Goal: Task Accomplishment & Management: Complete application form

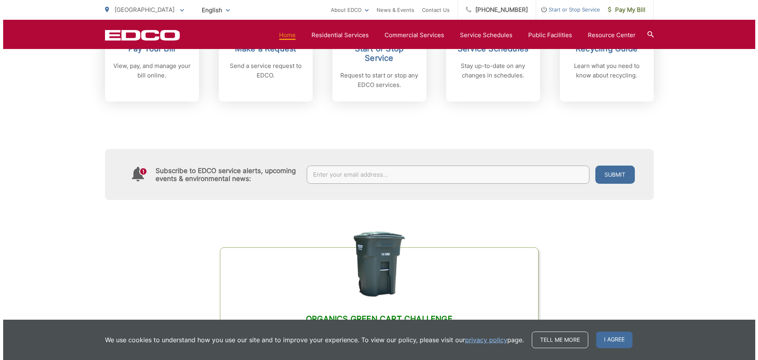
scroll to position [316, 0]
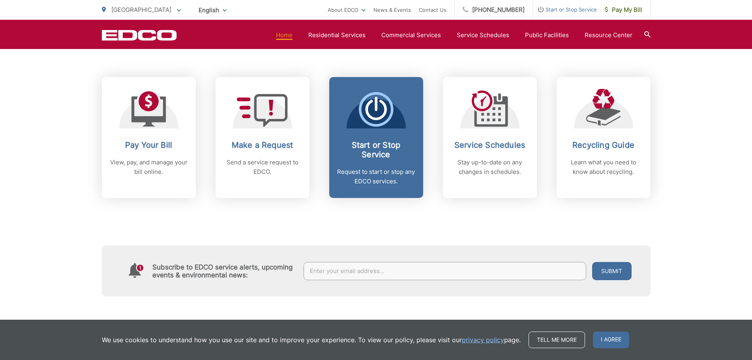
click at [378, 158] on h2 "Start or Stop Service" at bounding box center [376, 149] width 78 height 19
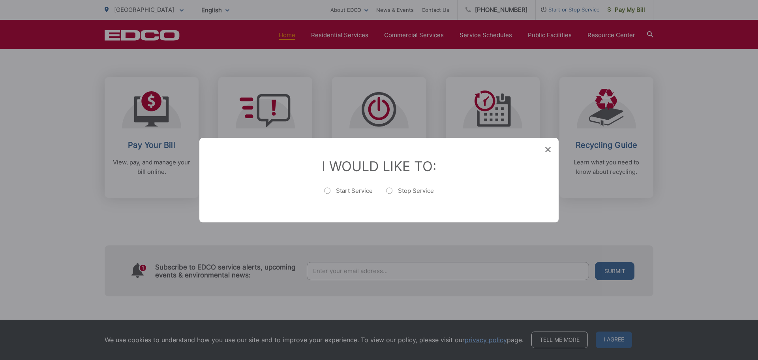
click at [327, 192] on label "Start Service" at bounding box center [348, 194] width 49 height 16
radio input "true"
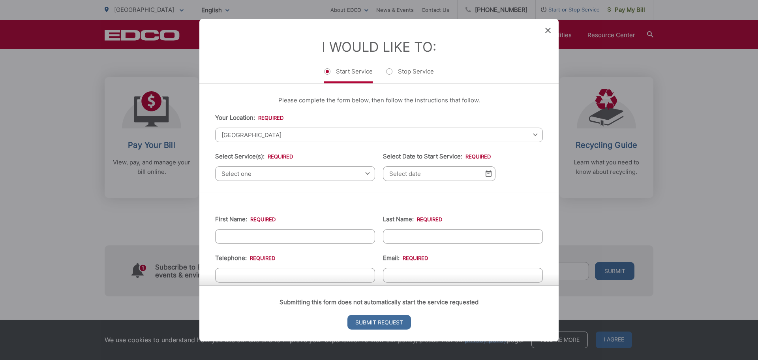
click at [271, 135] on span "[GEOGRAPHIC_DATA]" at bounding box center [379, 134] width 328 height 15
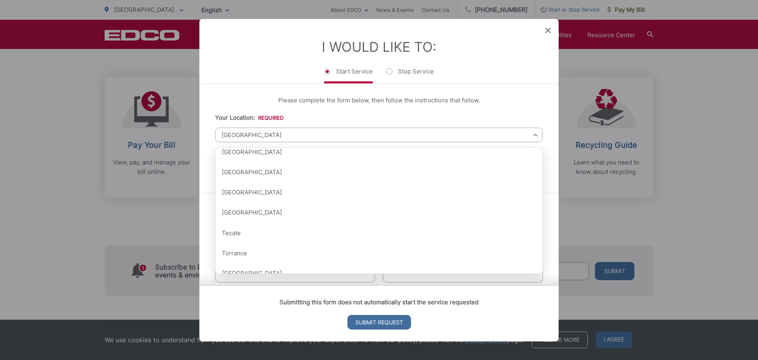
scroll to position [948, 0]
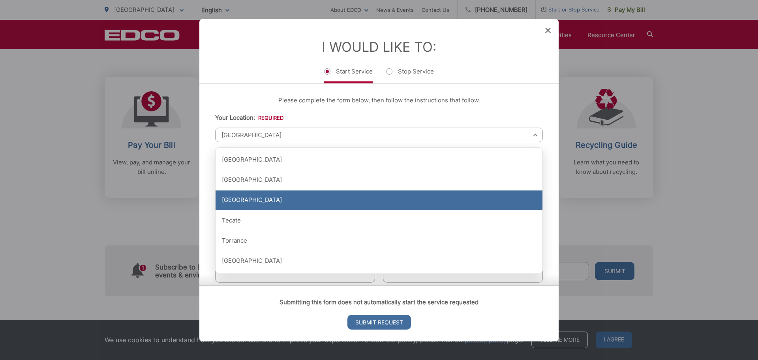
click at [270, 199] on div "[GEOGRAPHIC_DATA]" at bounding box center [379, 200] width 327 height 20
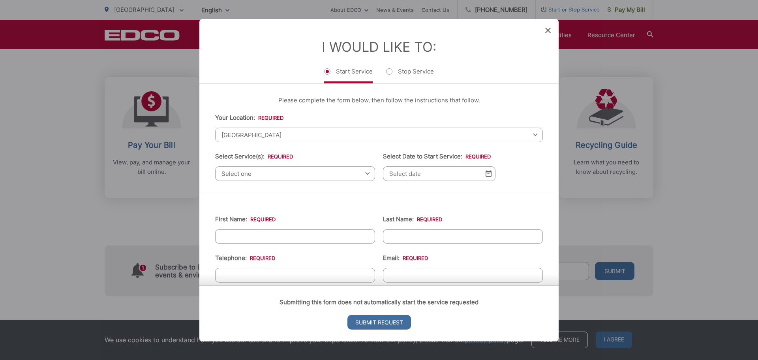
click at [264, 176] on span "Select one" at bounding box center [295, 173] width 160 height 15
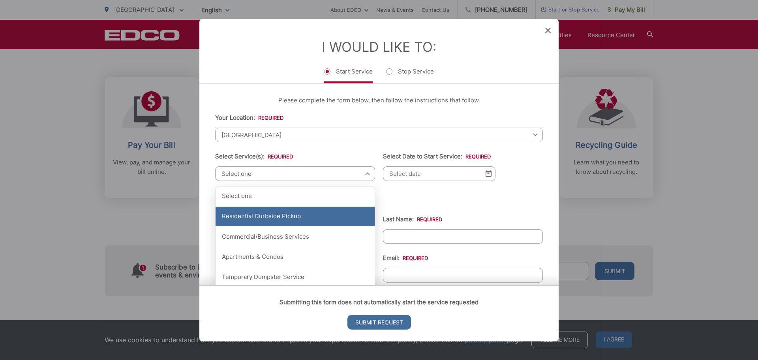
click at [261, 217] on div "Residential Curbside Pickup" at bounding box center [295, 217] width 159 height 20
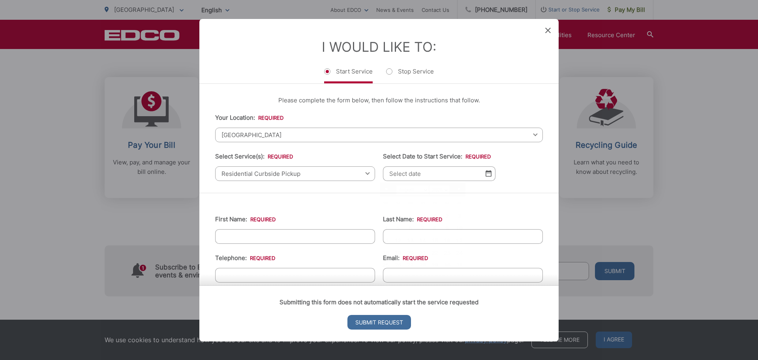
click at [413, 177] on input "Select Date to Start Service: *" at bounding box center [439, 173] width 113 height 15
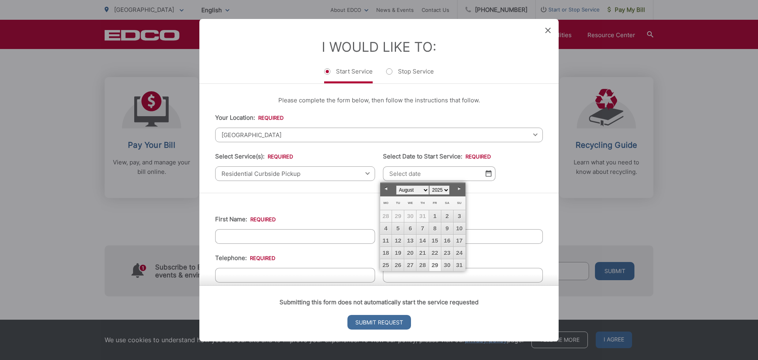
click at [435, 265] on link "29" at bounding box center [435, 265] width 12 height 12
type input "08/29/2025"
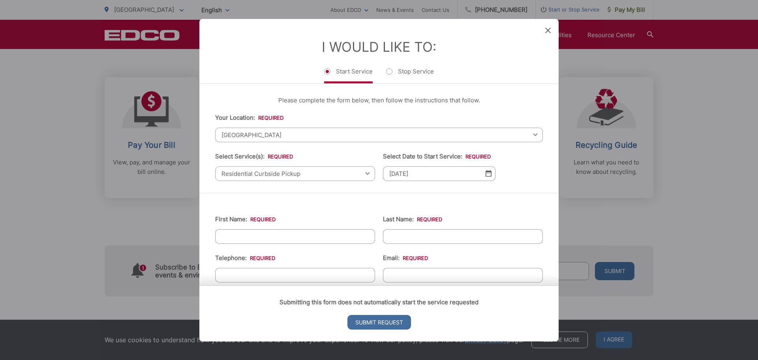
click at [306, 237] on input "First Name: *" at bounding box center [295, 236] width 160 height 15
type input "Jeff"
type input "Mehlbrech"
type input "6199210336"
type input "teambuilder1010@gmail.com"
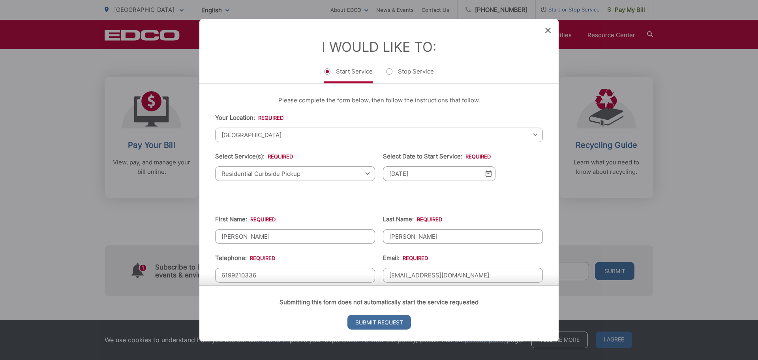
type input "8710 sky rim drive"
type input "(619) 921-0336"
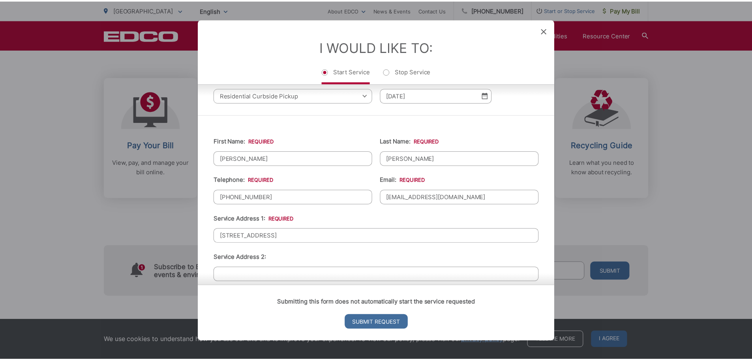
scroll to position [79, 0]
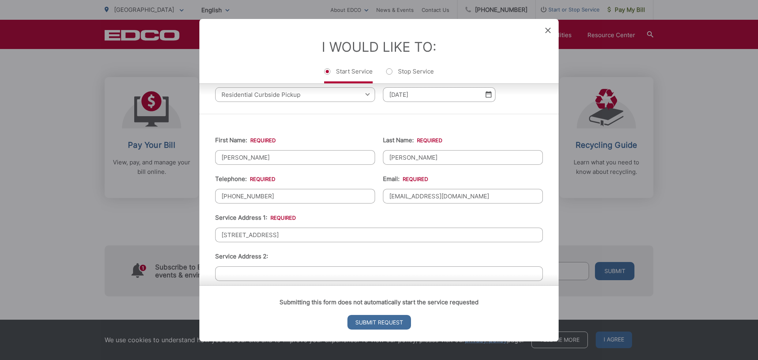
drag, startPoint x: 276, startPoint y: 235, endPoint x: 187, endPoint y: 234, distance: 88.5
click at [187, 234] on div "Entry Status None In Progress Completed None None In Progress Completed I Would…" at bounding box center [379, 180] width 758 height 360
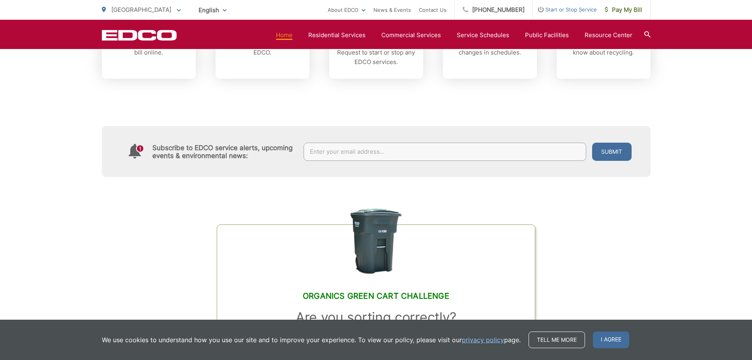
scroll to position [434, 0]
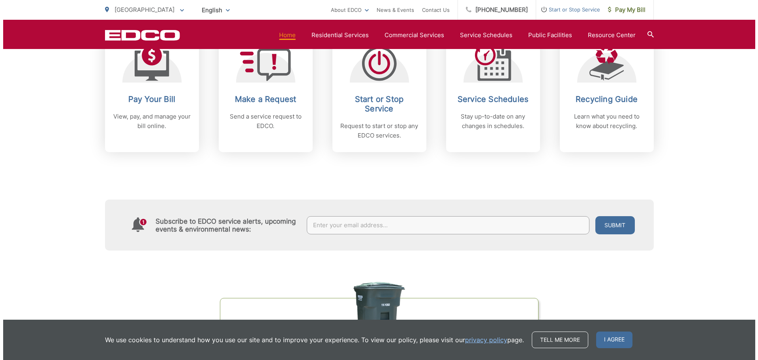
scroll to position [237, 0]
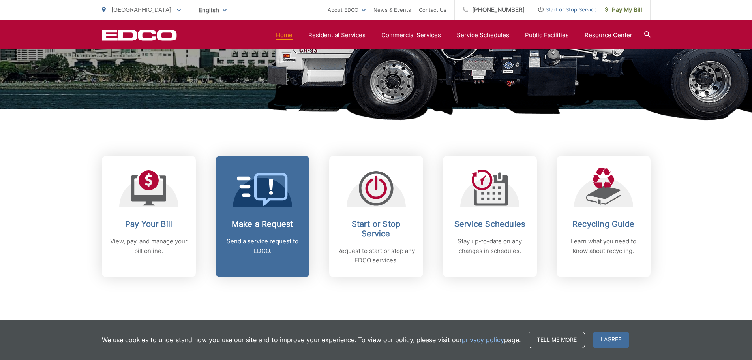
click at [260, 216] on link "Make a Request Send a service request to EDCO." at bounding box center [263, 216] width 94 height 121
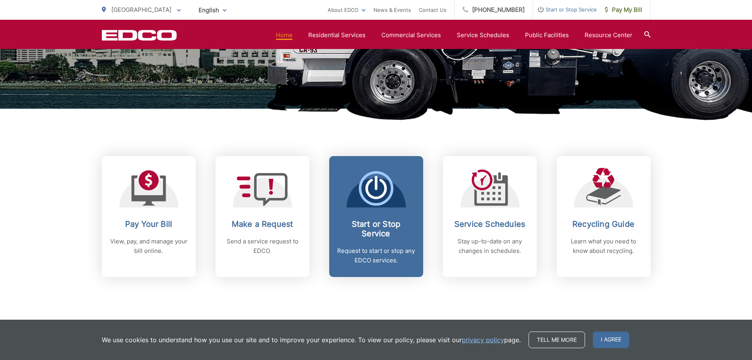
click at [353, 227] on h2 "Start or Stop Service" at bounding box center [376, 228] width 78 height 19
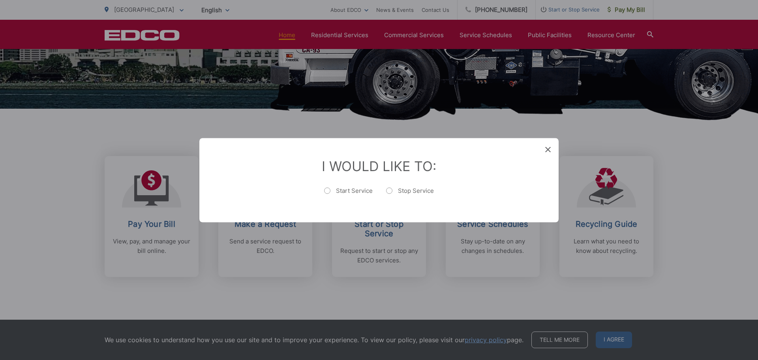
click at [413, 209] on div "I Would Like To: Start Service Stop Service" at bounding box center [378, 180] width 359 height 84
click at [329, 188] on label "Start Service" at bounding box center [348, 194] width 49 height 16
radio input "true"
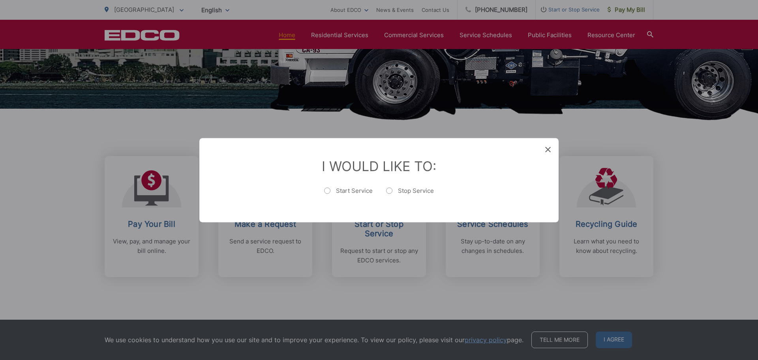
click input "Submit Request" at bounding box center [0, 0] width 0 height 0
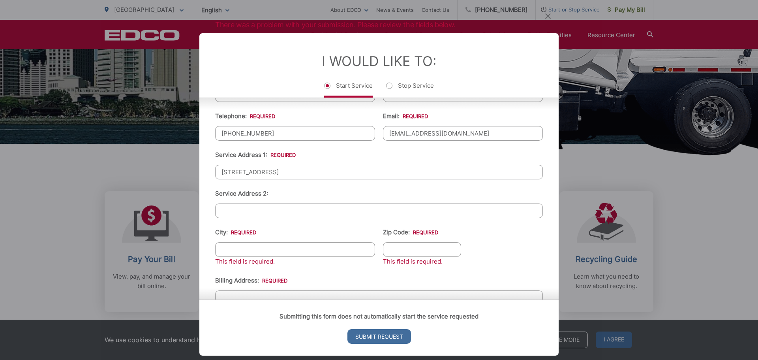
scroll to position [158, 0]
click at [276, 171] on input "8710 sky rim drive" at bounding box center [379, 169] width 328 height 15
type input "8"
type input "1230 Ramona ave"
click at [255, 253] on input "City: *" at bounding box center [295, 247] width 160 height 15
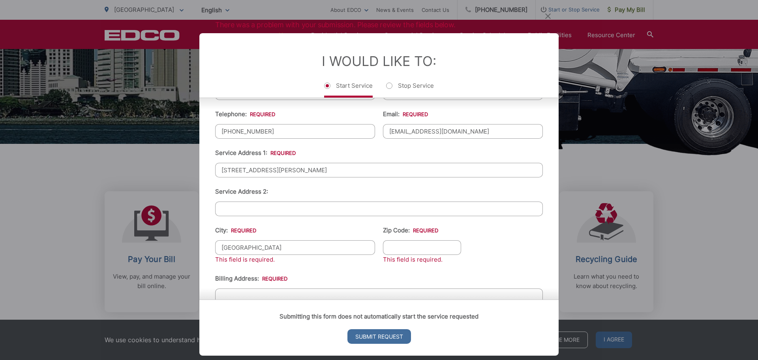
type input "[GEOGRAPHIC_DATA]"
click at [402, 248] on input "Zip Code: *" at bounding box center [422, 247] width 78 height 15
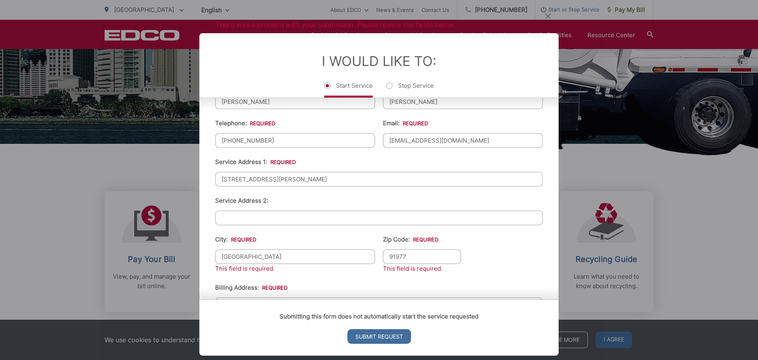
scroll to position [237, 0]
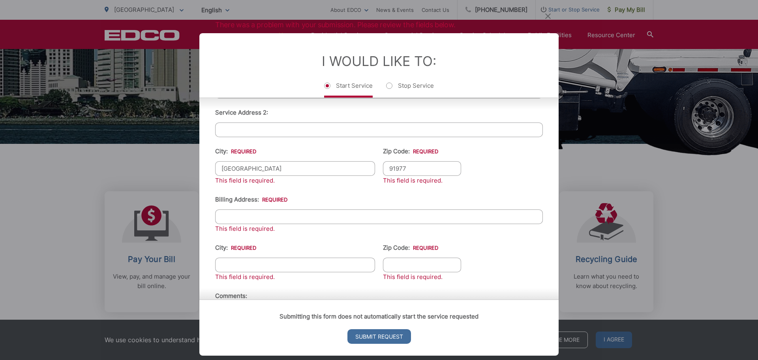
type input "91977"
click at [247, 217] on input "Billing Address: *" at bounding box center [379, 216] width 328 height 15
click at [254, 217] on input "1230 Ramnoa" at bounding box center [379, 216] width 328 height 15
click at [254, 217] on input "1230 Ramoa" at bounding box center [379, 216] width 328 height 15
click at [270, 218] on input "1230 Ramona" at bounding box center [379, 216] width 328 height 15
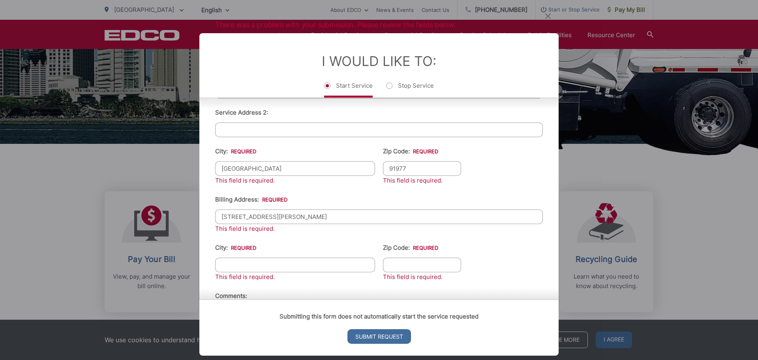
type input "1230 Ramona ave"
click at [246, 266] on input "City: *" at bounding box center [295, 264] width 160 height 15
type input "[GEOGRAPHIC_DATA]"
click at [392, 263] on input "Zip Code: *" at bounding box center [422, 264] width 78 height 15
type input "91977"
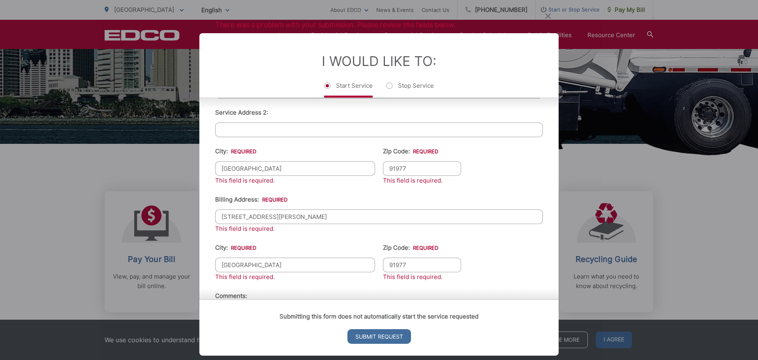
click at [498, 242] on ul "First Name: * Jeff Last Name: * Mehlbrech Telephone: * (619) 921-0336 Email: * …" at bounding box center [379, 169] width 328 height 374
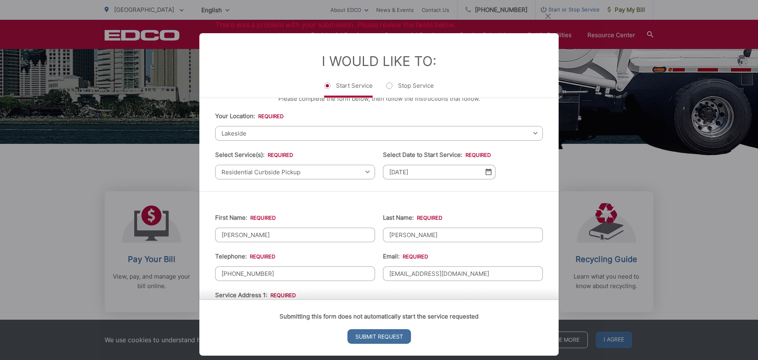
scroll to position [0, 0]
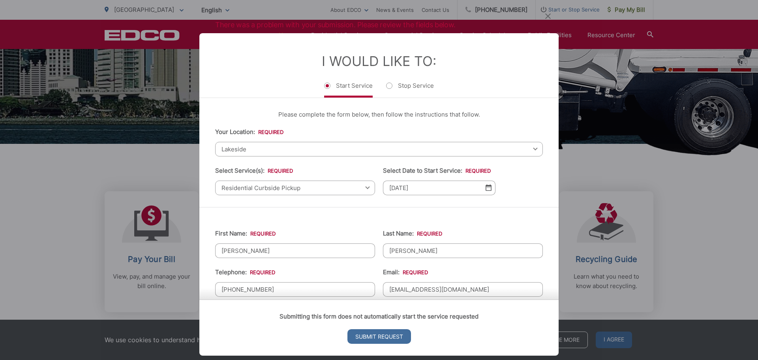
click at [256, 150] on span "Lakeside" at bounding box center [379, 148] width 328 height 15
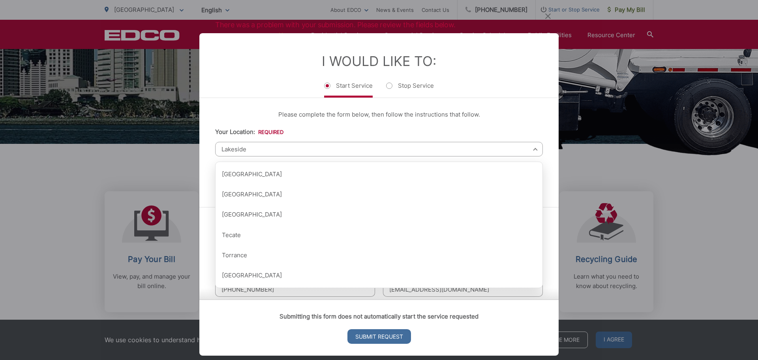
scroll to position [948, 0]
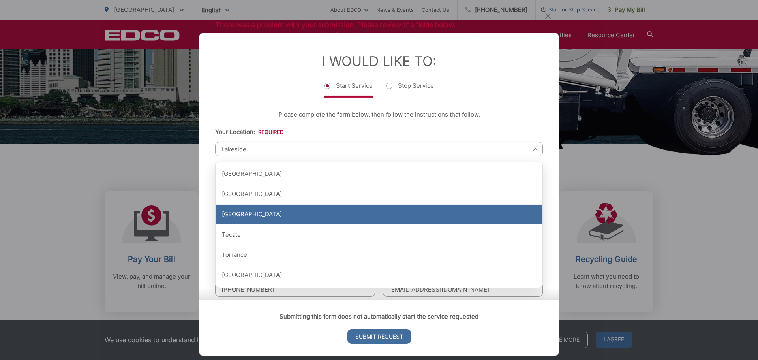
click at [264, 216] on div "[GEOGRAPHIC_DATA]" at bounding box center [379, 215] width 327 height 20
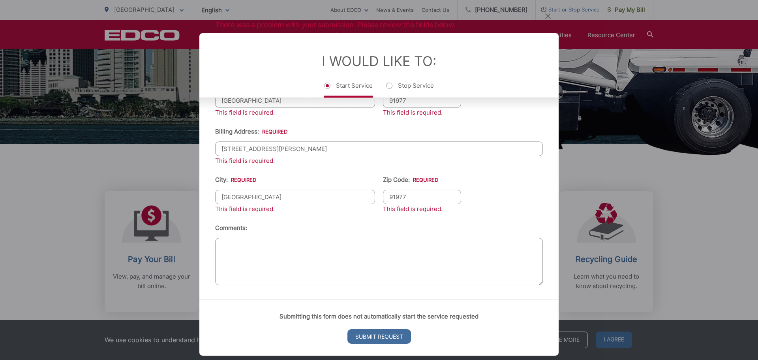
scroll to position [305, 0]
click at [368, 335] on input "Submit Request" at bounding box center [380, 336] width 64 height 15
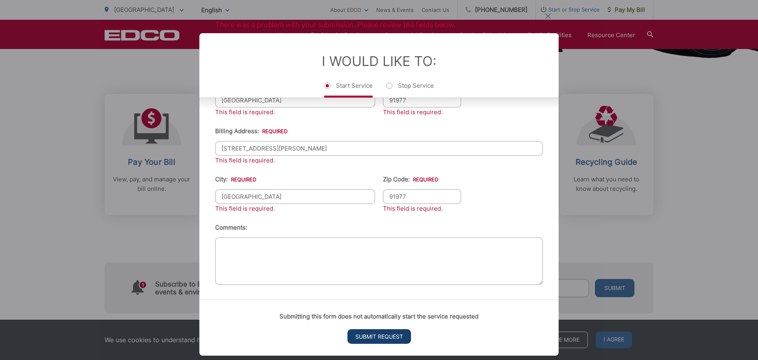
scroll to position [8, 3]
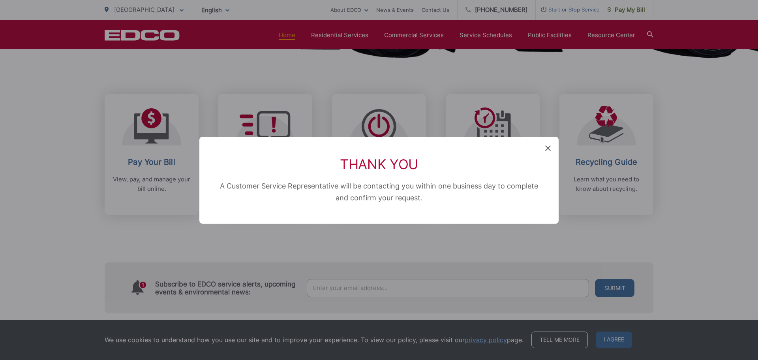
drag, startPoint x: 550, startPoint y: 143, endPoint x: 558, endPoint y: 152, distance: 12.6
click at [549, 143] on div "Thank You A Customer Service Representative will be contacting you within one b…" at bounding box center [378, 180] width 359 height 87
